Goal: Navigation & Orientation: Find specific page/section

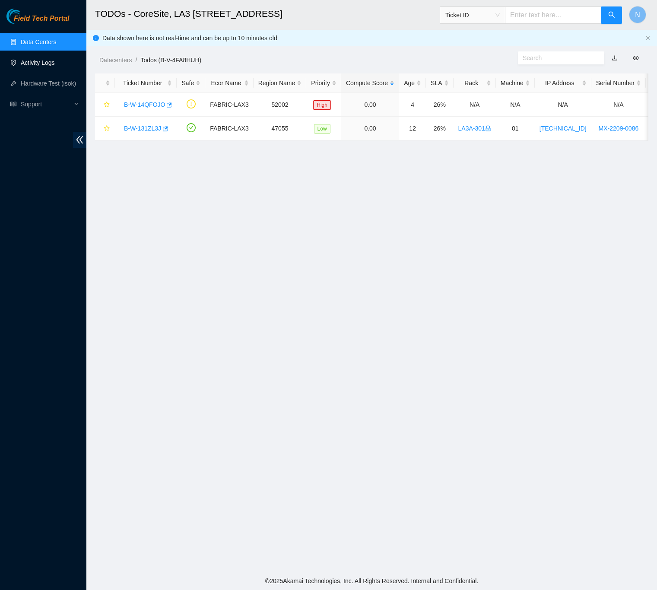
click at [44, 59] on link "Activity Logs" at bounding box center [38, 62] width 34 height 7
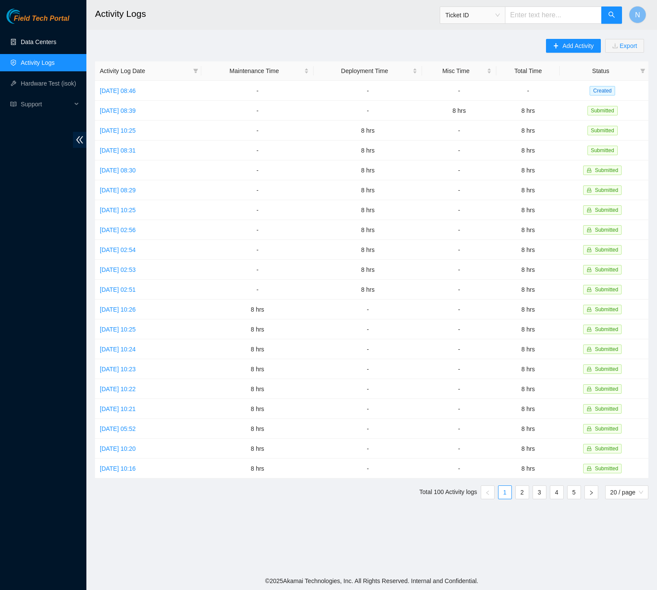
click at [37, 38] on link "Data Centers" at bounding box center [38, 41] width 35 height 7
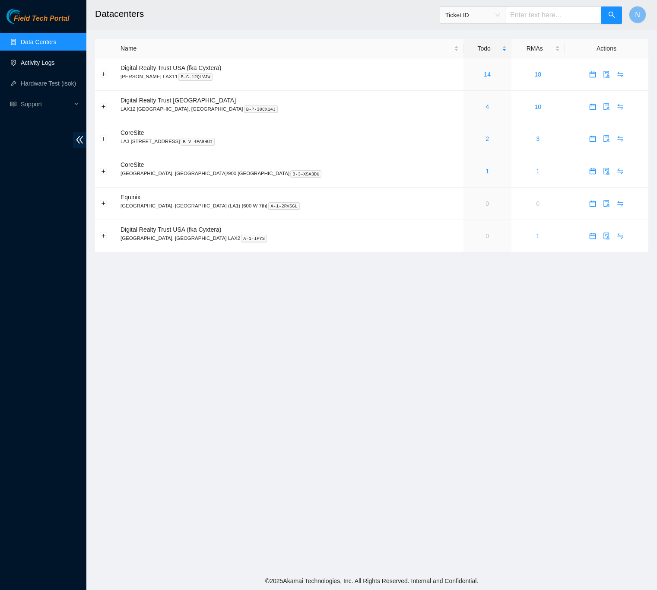
click at [39, 59] on link "Activity Logs" at bounding box center [38, 62] width 34 height 7
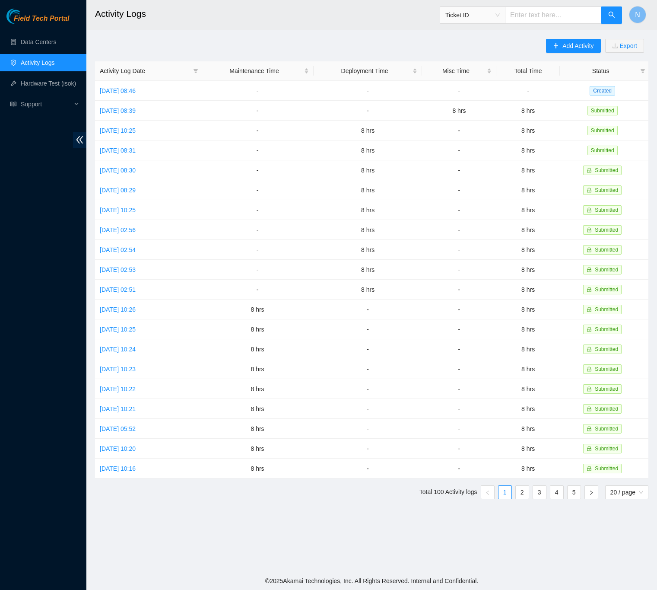
click at [217, 47] on div "Add Activity Export Activity Log Date Maintenance Time Deployment Time Misc Tim…" at bounding box center [372, 272] width 554 height 467
click at [46, 44] on link "Data Centers" at bounding box center [38, 41] width 35 height 7
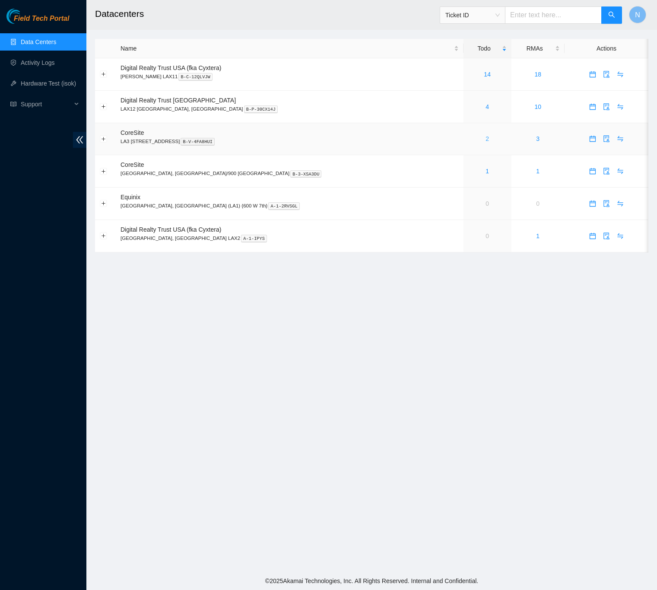
click at [486, 142] on link "2" at bounding box center [487, 138] width 3 height 7
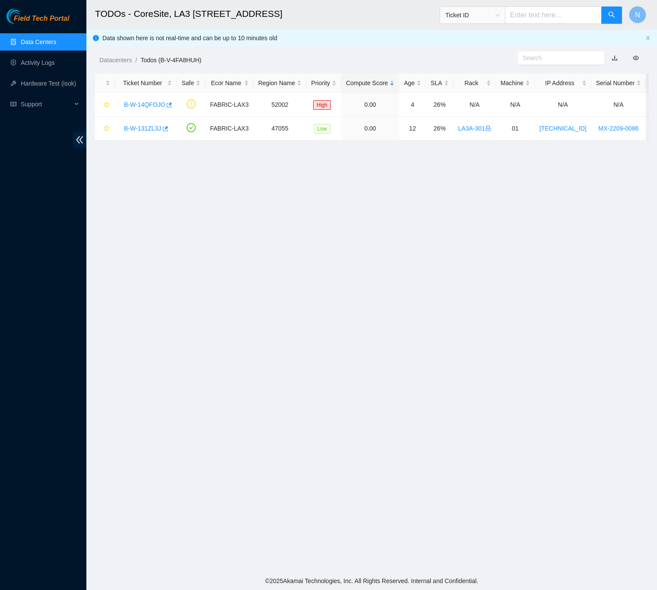
click at [48, 41] on link "Data Centers" at bounding box center [38, 41] width 35 height 7
